Goal: Transaction & Acquisition: Obtain resource

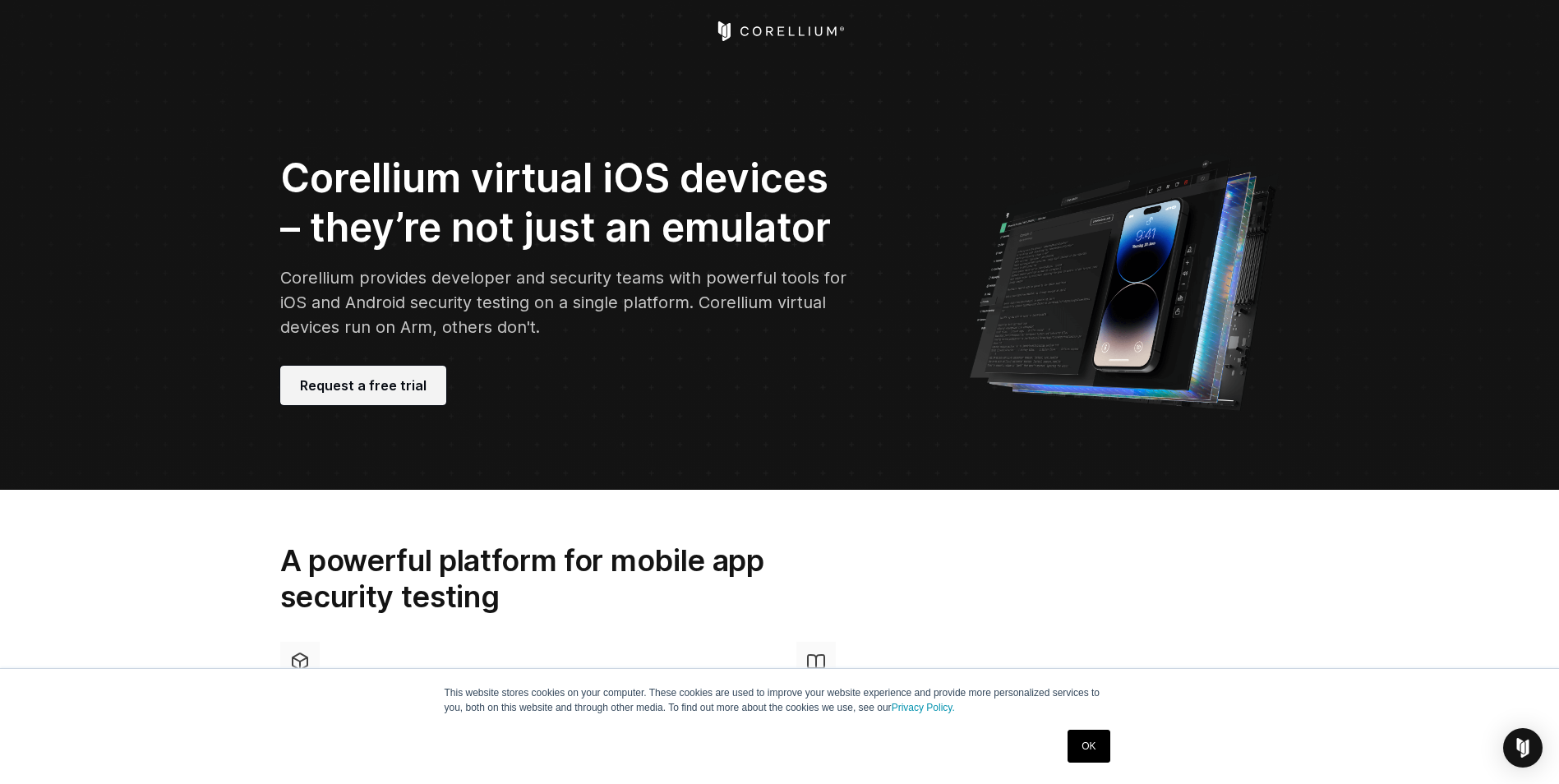
click at [361, 373] on link "Request a free trial" at bounding box center [364, 385] width 166 height 39
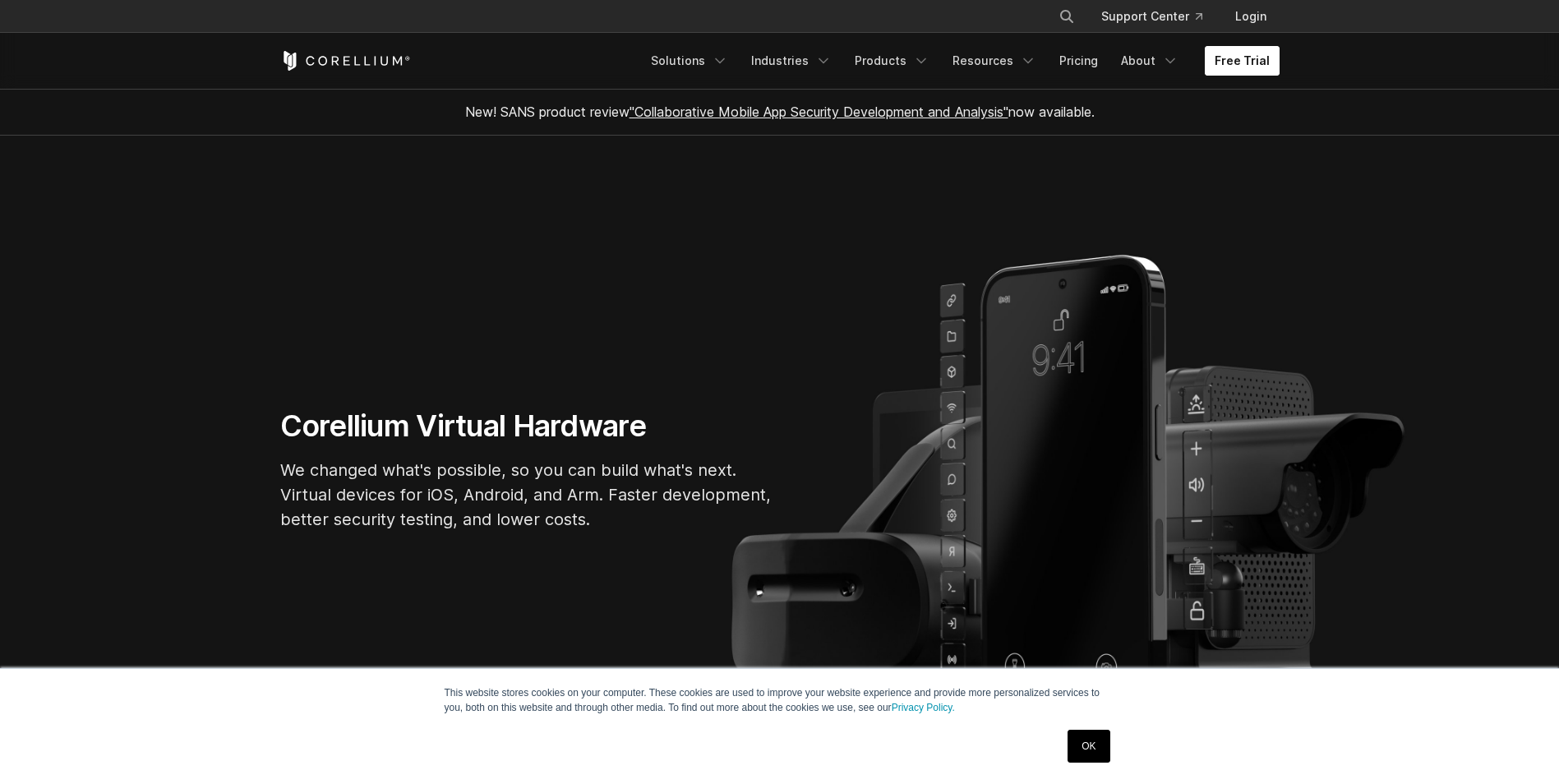
click at [1219, 64] on link "Free Trial" at bounding box center [1242, 61] width 75 height 30
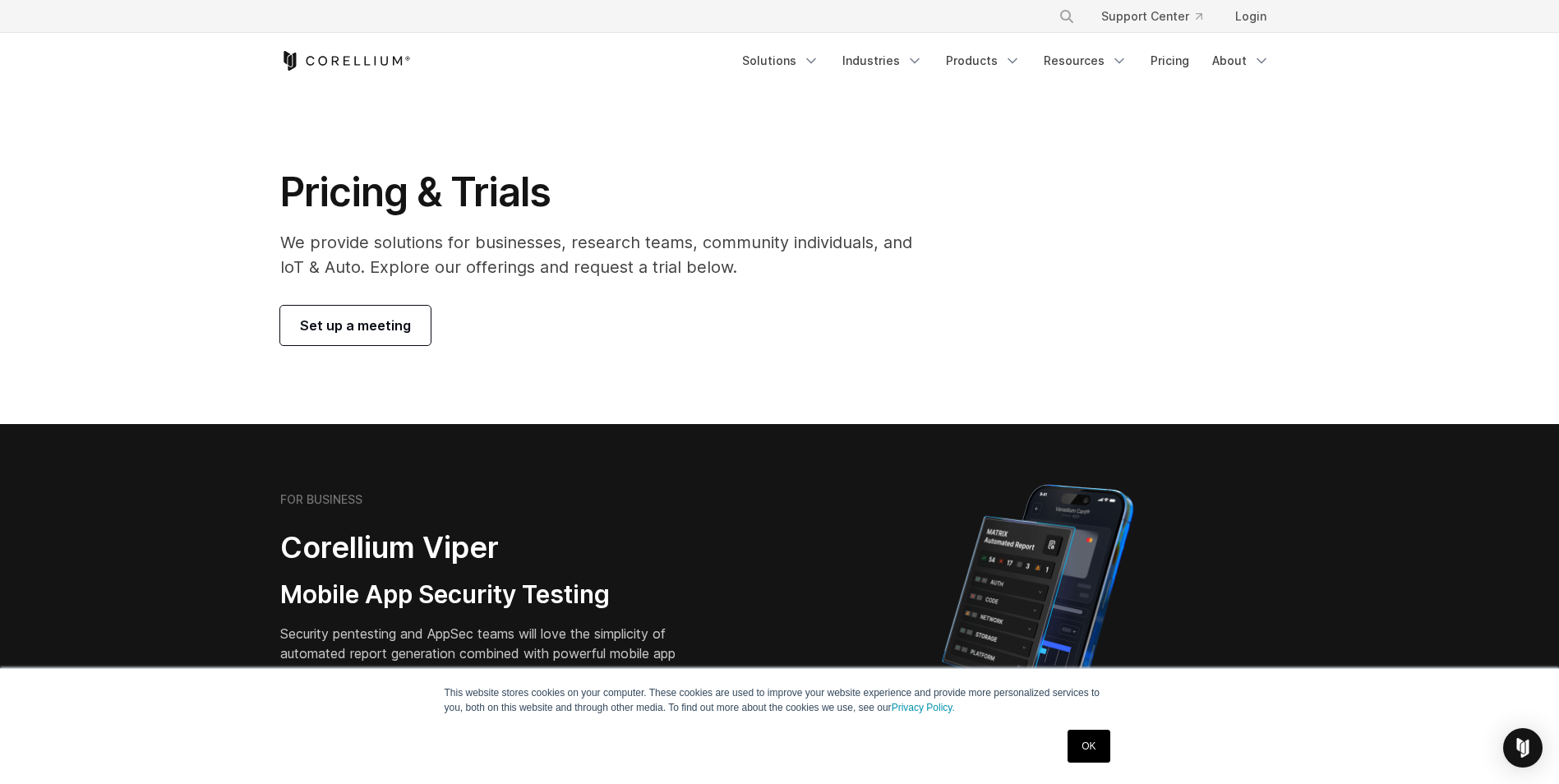
drag, startPoint x: 16, startPoint y: 0, endPoint x: 165, endPoint y: 39, distance: 154.0
click at [175, 44] on header "× Search our site... Support Center Login" at bounding box center [780, 44] width 1559 height 89
